Goal: Check status

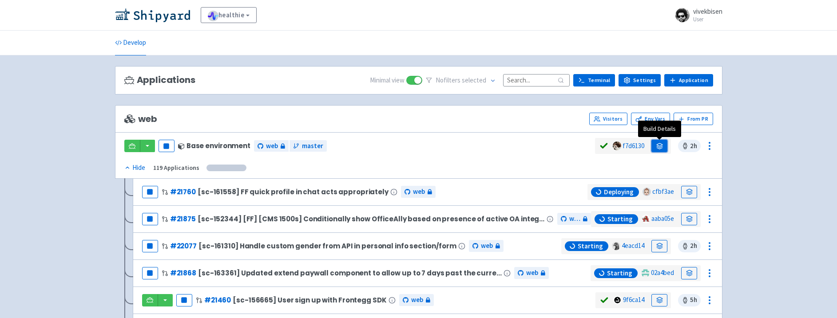
click at [664, 140] on link at bounding box center [659, 146] width 16 height 12
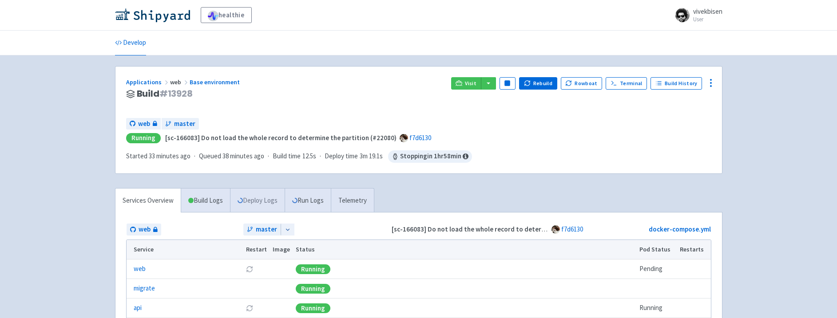
click at [248, 197] on link "Deploy Logs" at bounding box center [257, 201] width 55 height 24
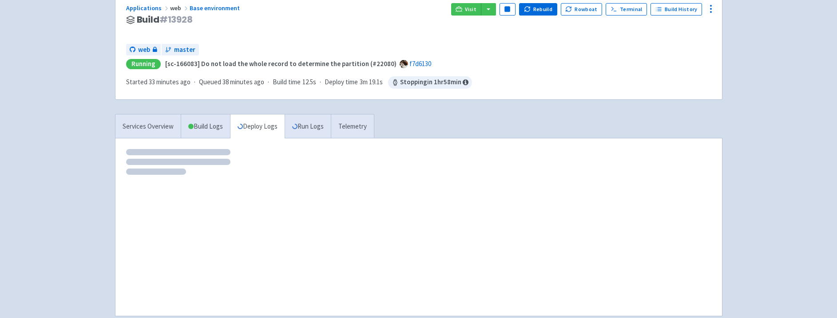
scroll to position [115, 0]
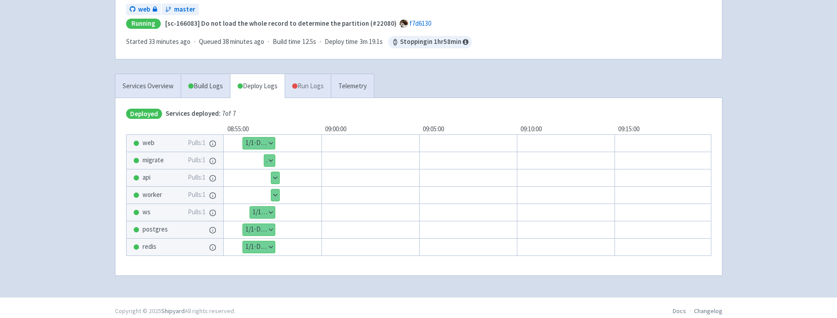
click at [306, 88] on link "Run Logs" at bounding box center [308, 86] width 46 height 24
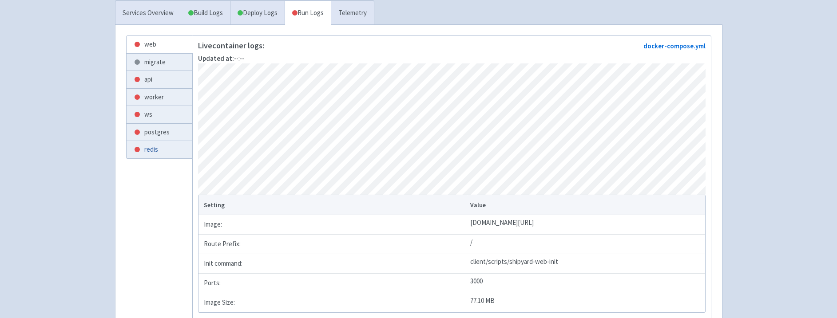
scroll to position [234, 0]
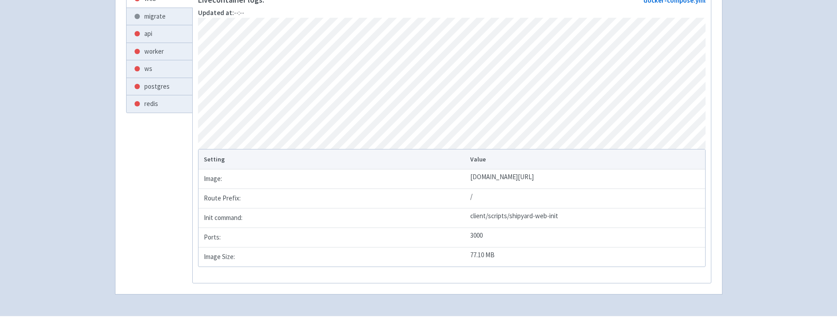
click at [176, 28] on link "api" at bounding box center [160, 33] width 66 height 17
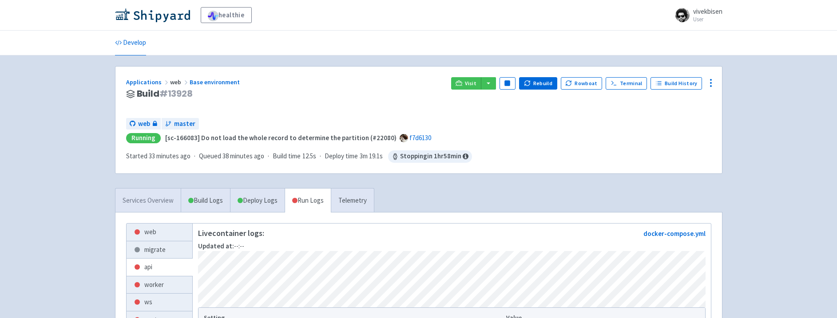
click at [151, 208] on link "Services Overview" at bounding box center [147, 201] width 65 height 24
